Goal: Complete application form: Complete application form

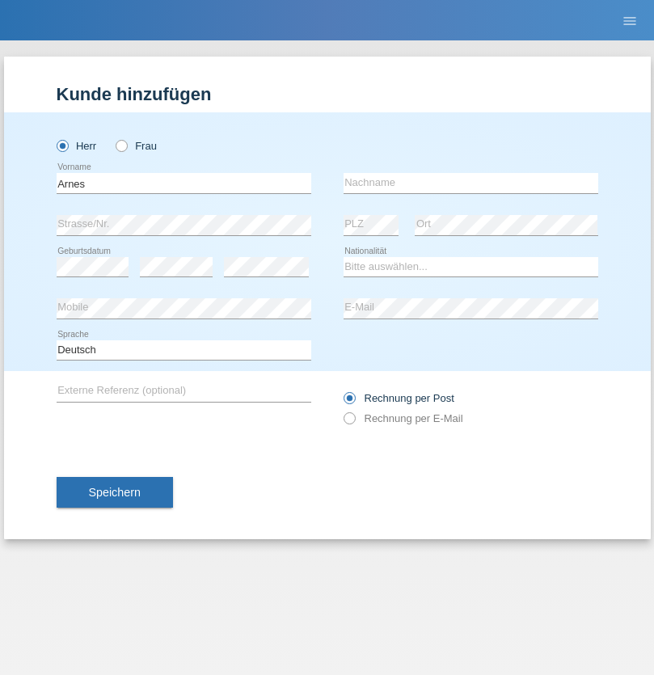
type input "Arnes"
click at [470, 183] on input "text" at bounding box center [470, 183] width 254 height 20
type input "[PERSON_NAME]"
select select "AT"
select select "C"
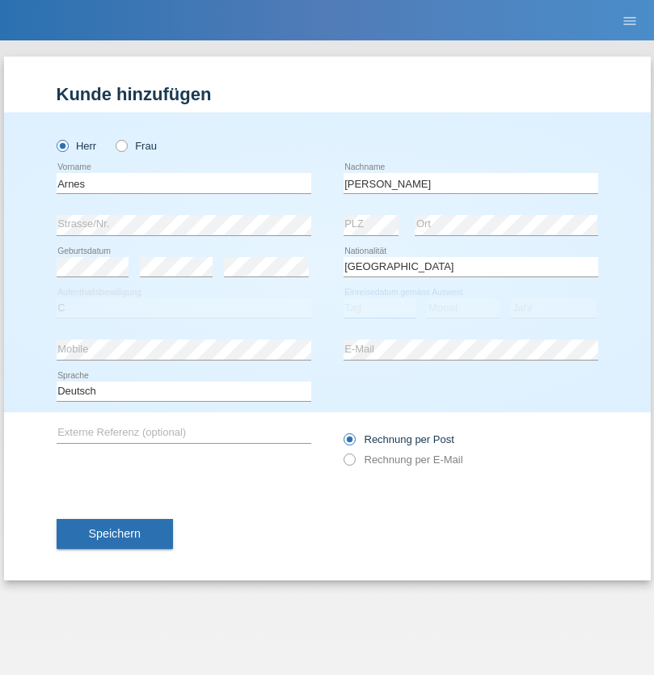
select select "18"
select select "08"
select select "2016"
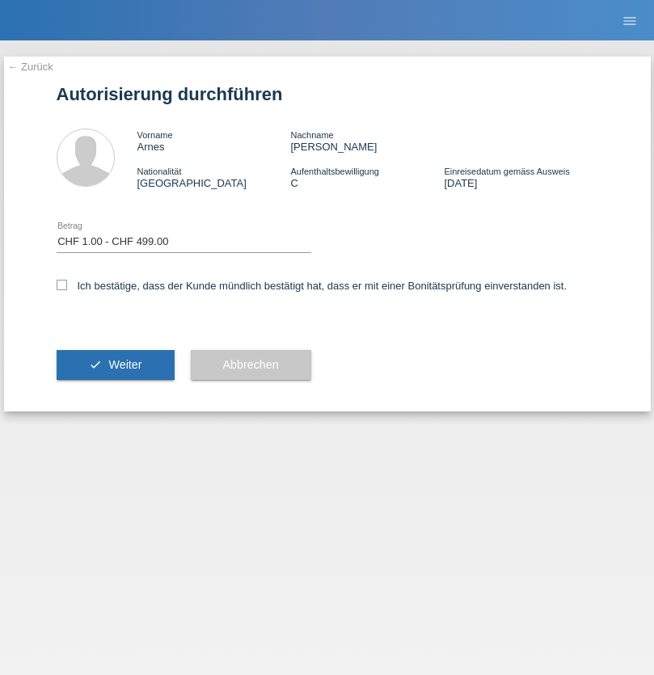
select select "1"
checkbox input "true"
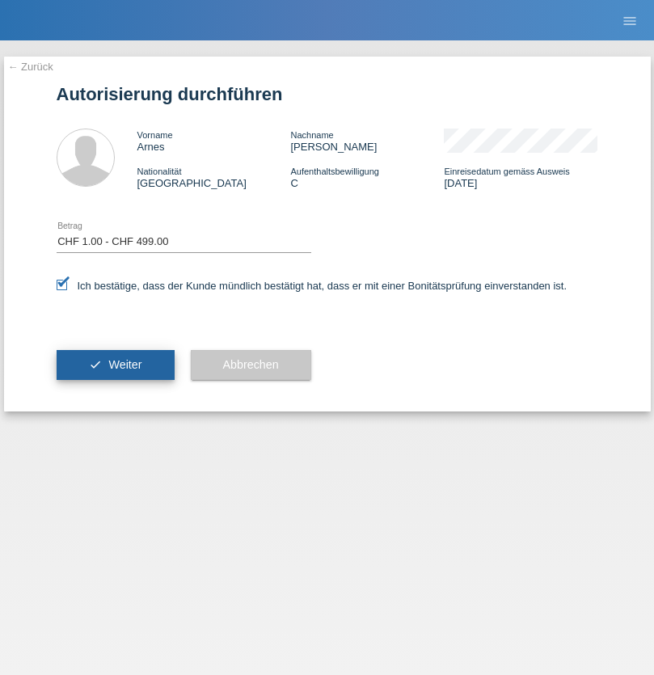
click at [115, 364] on span "Weiter" at bounding box center [124, 364] width 33 height 13
